Goal: Task Accomplishment & Management: Manage account settings

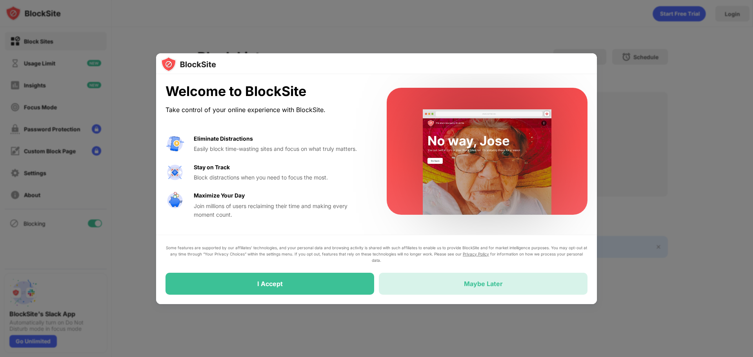
click at [503, 287] on div "Maybe Later" at bounding box center [483, 284] width 209 height 22
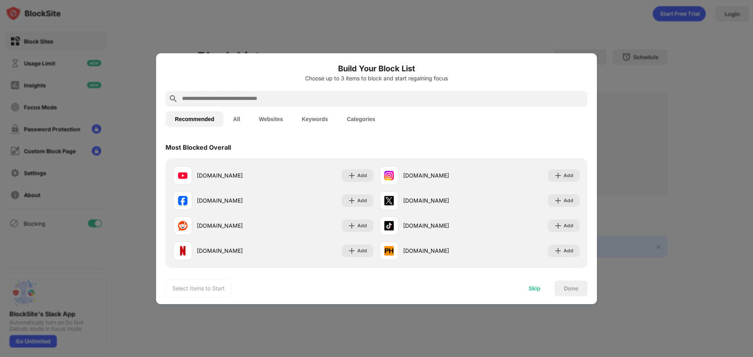
click at [530, 291] on div "Skip" at bounding box center [534, 288] width 12 height 6
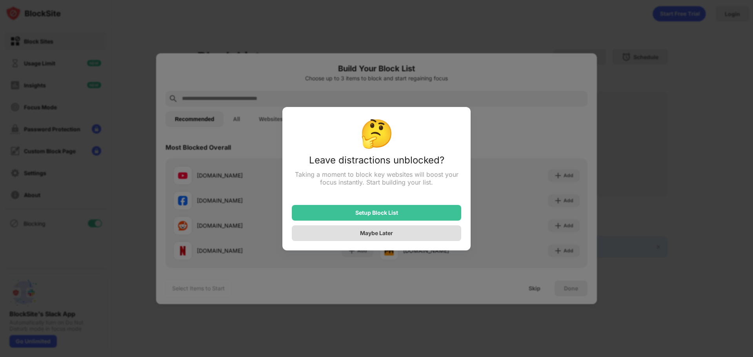
click at [384, 232] on div "Maybe Later" at bounding box center [376, 233] width 33 height 7
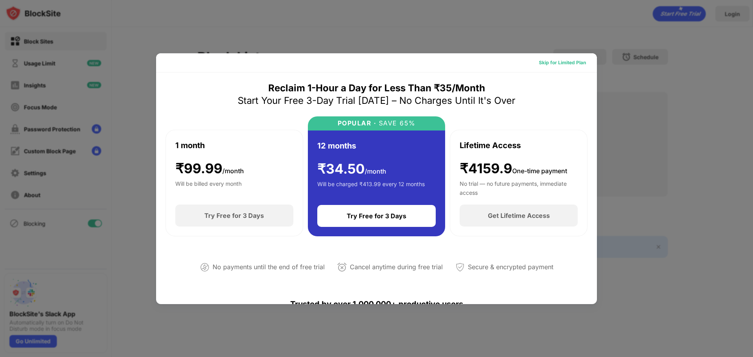
click at [562, 62] on div "Skip for Limited Plan" at bounding box center [562, 63] width 47 height 8
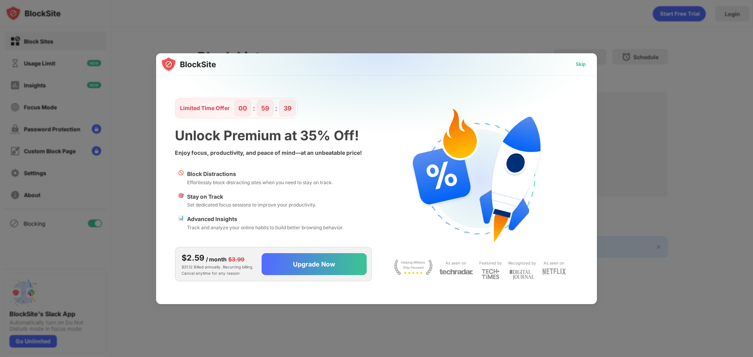
click at [576, 65] on div "Skip" at bounding box center [580, 64] width 10 height 8
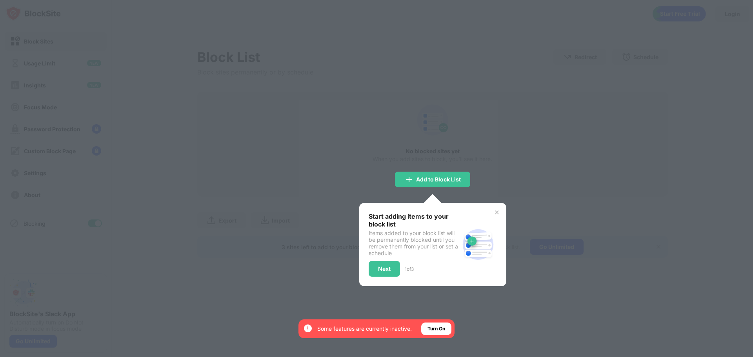
click at [497, 210] on img at bounding box center [497, 212] width 6 height 6
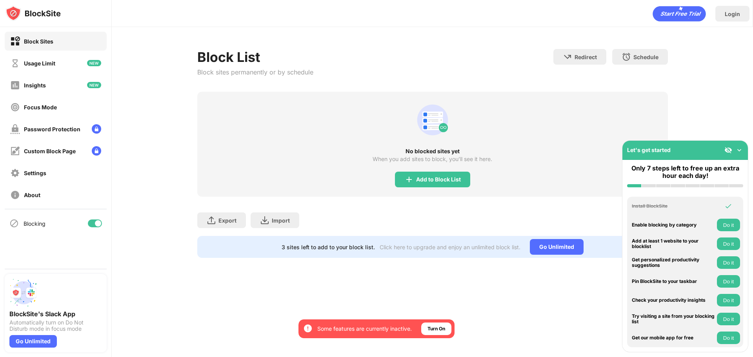
click at [407, 247] on div "Click here to upgrade and enjoy an unlimited block list." at bounding box center [449, 247] width 141 height 7
click at [41, 175] on div "Settings" at bounding box center [35, 173] width 22 height 7
